Goal: Task Accomplishment & Management: Use online tool/utility

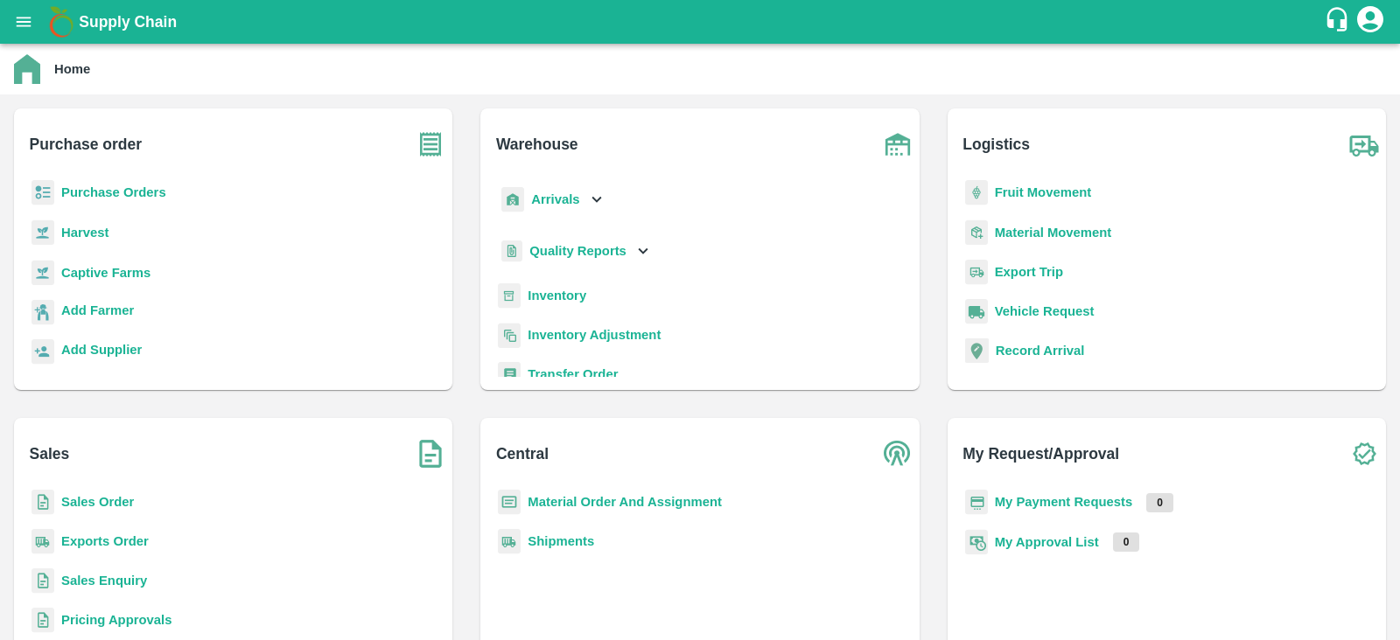
click at [83, 269] on b "Captive Farms" at bounding box center [105, 273] width 89 height 14
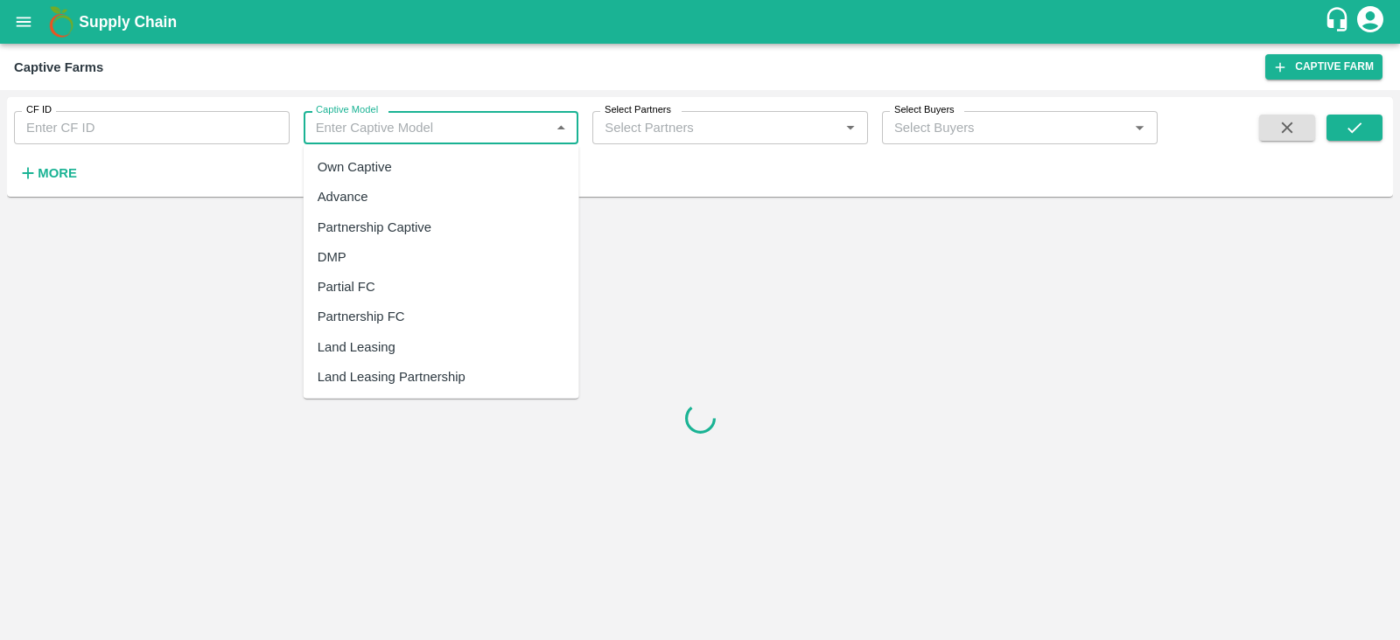
click at [434, 129] on input "Captive Model" at bounding box center [427, 127] width 236 height 23
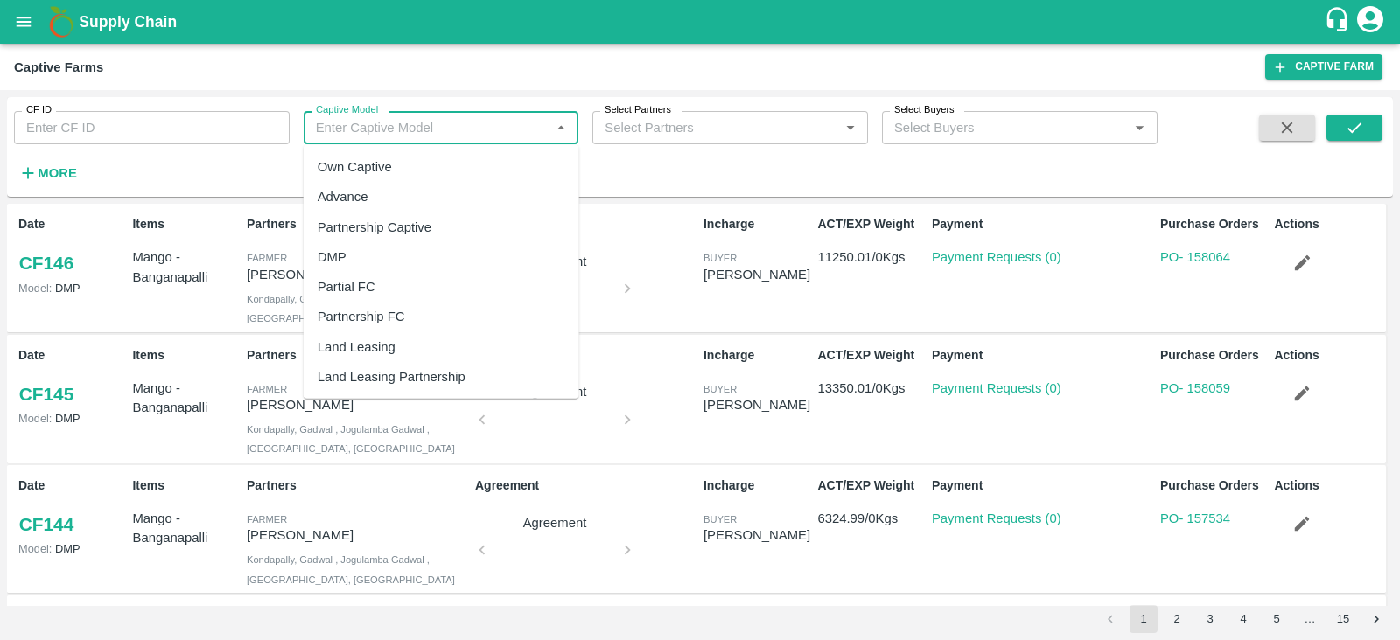
click at [392, 338] on div "Land Leasing" at bounding box center [357, 347] width 78 height 19
type input "Land Leasing"
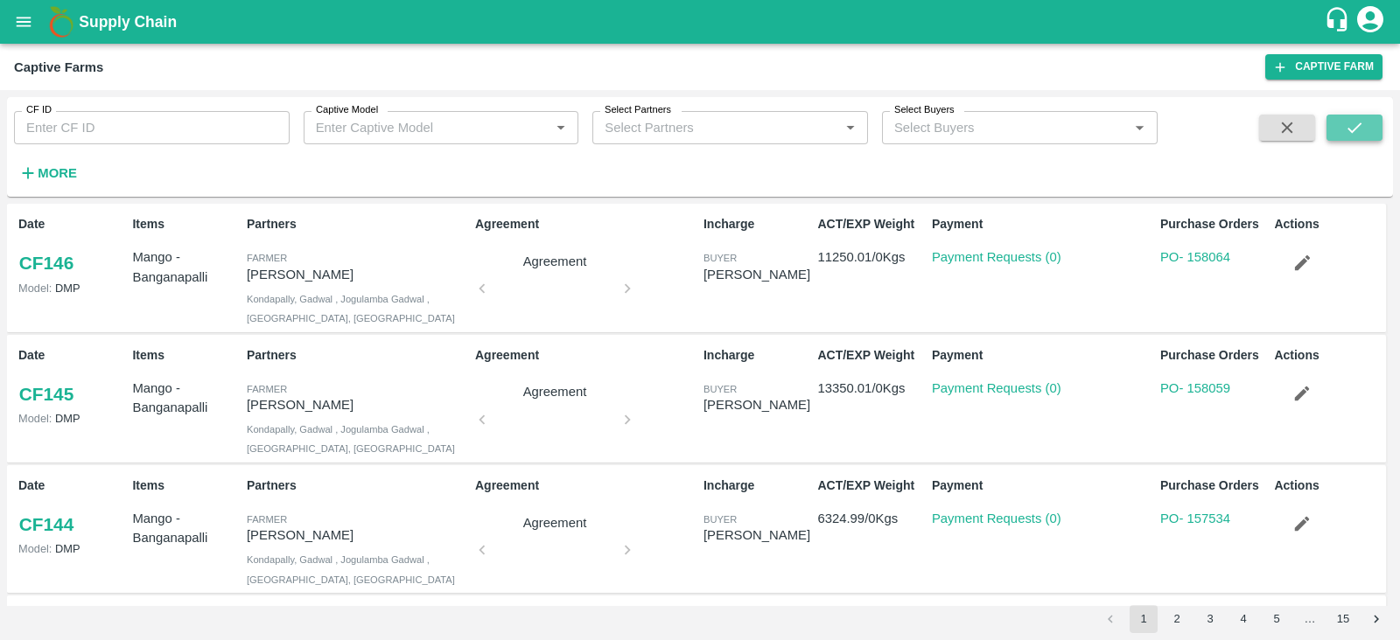
click at [1360, 118] on icon "submit" at bounding box center [1354, 127] width 19 height 19
